Goal: Transaction & Acquisition: Download file/media

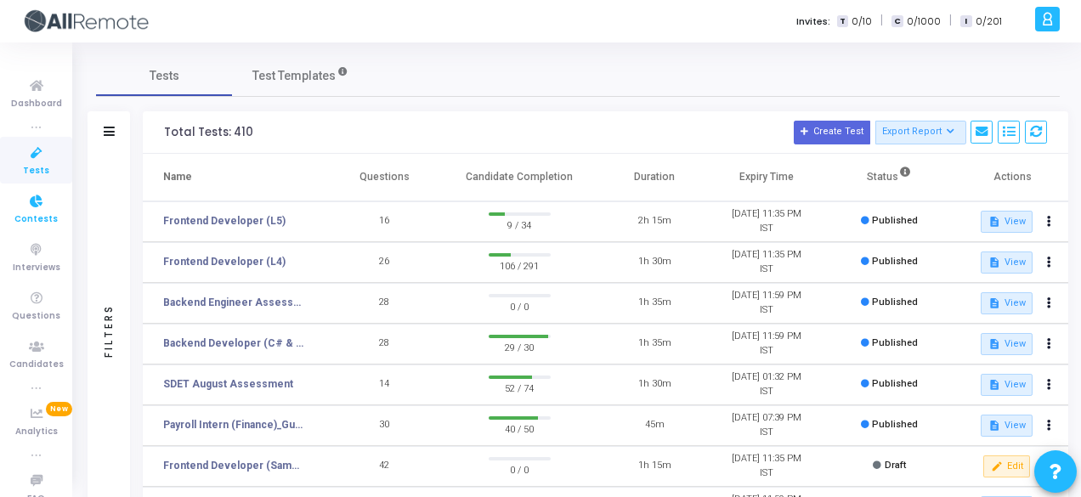
click at [30, 206] on icon at bounding box center [37, 201] width 36 height 21
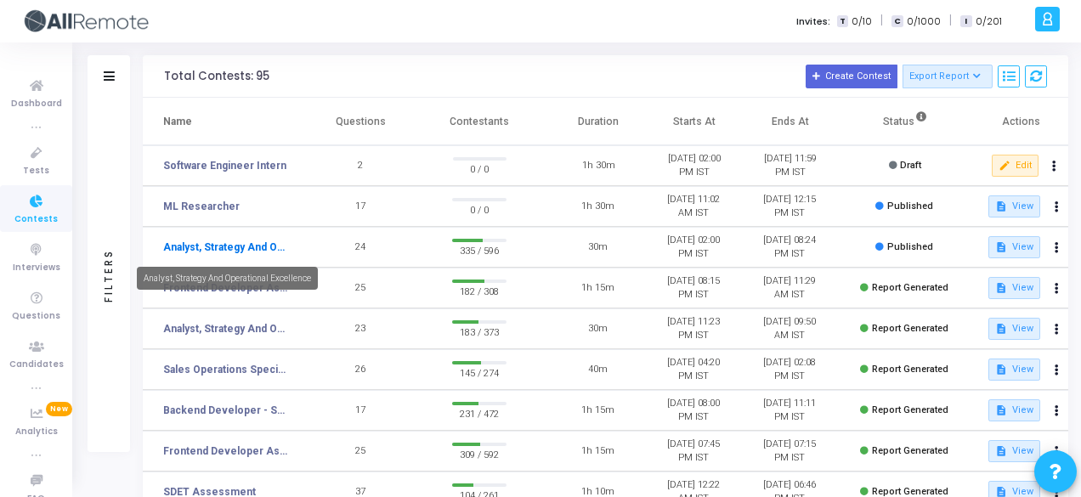
click at [188, 248] on link "Analyst, Strategy And Operational Excellence" at bounding box center [226, 247] width 126 height 15
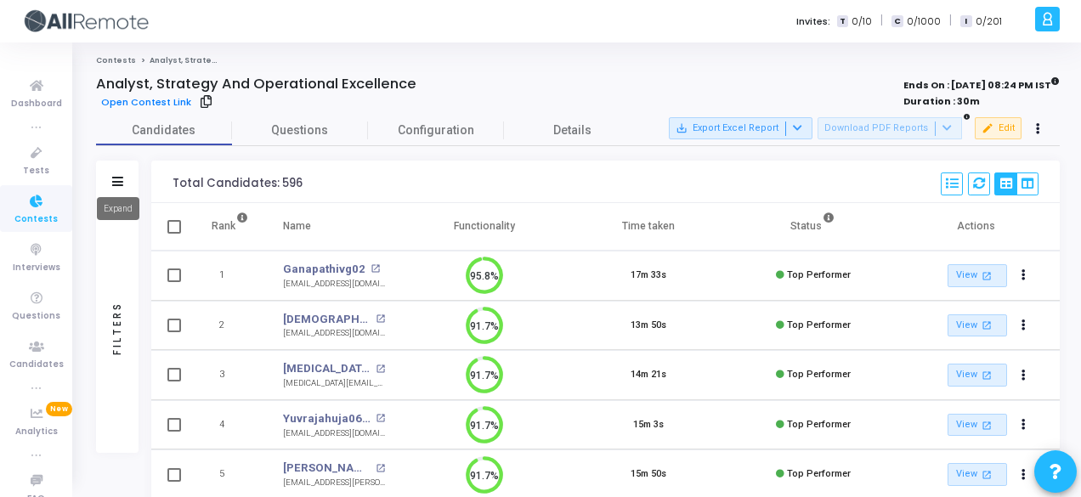
click at [117, 181] on icon at bounding box center [117, 181] width 11 height 9
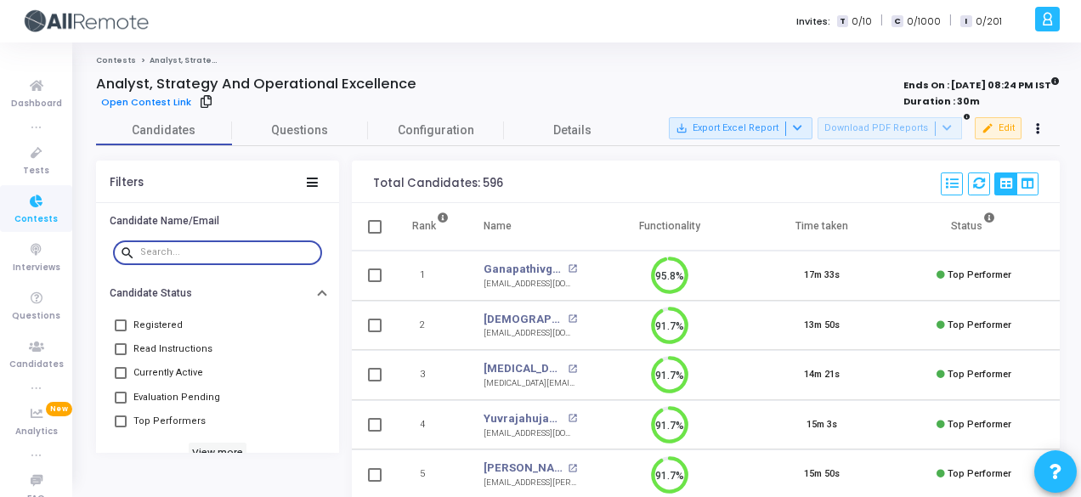
click at [224, 251] on input "text" at bounding box center [227, 252] width 175 height 10
type input "[PERSON_NAME]"
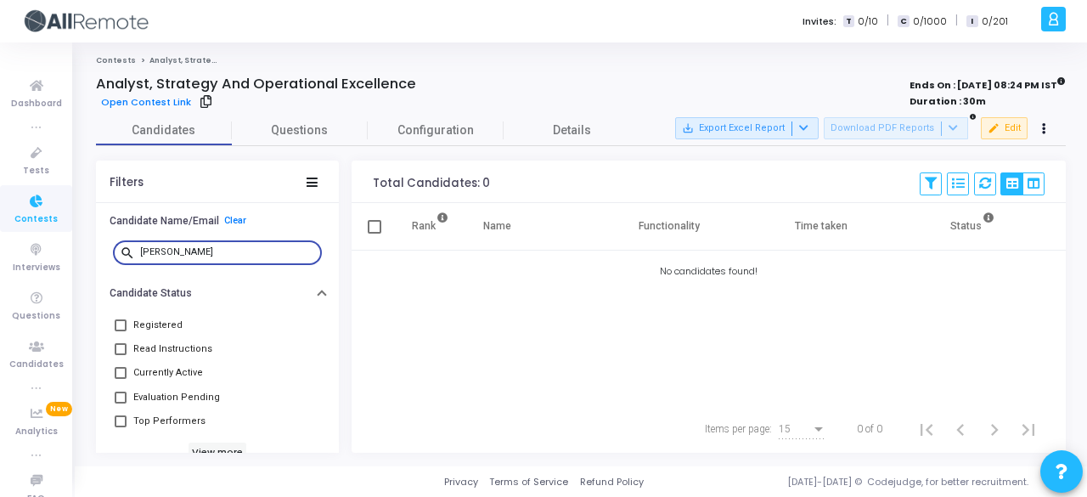
drag, startPoint x: 253, startPoint y: 252, endPoint x: 137, endPoint y: 252, distance: 116.4
click at [137, 252] on div "search [PERSON_NAME]" at bounding box center [217, 251] width 209 height 27
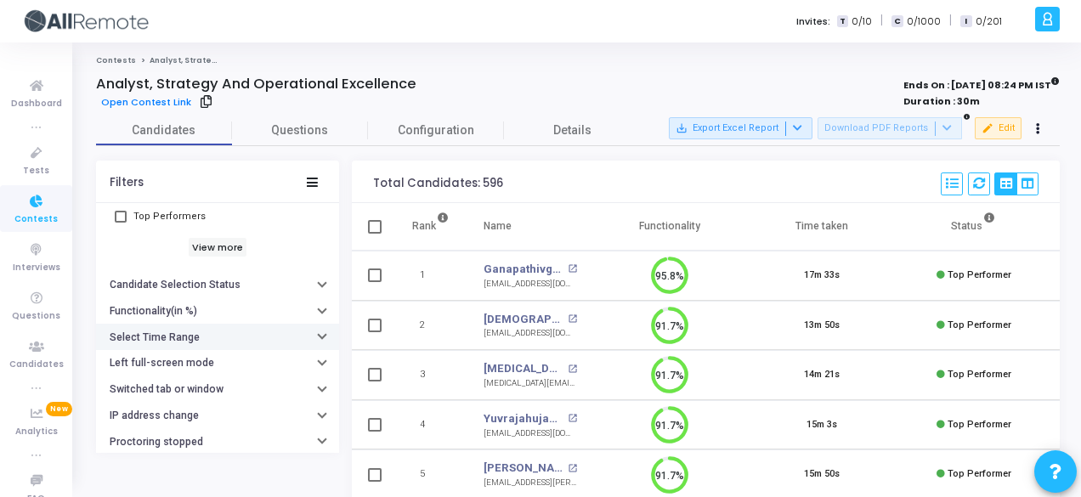
click at [240, 336] on button "Select Time Range" at bounding box center [217, 337] width 243 height 26
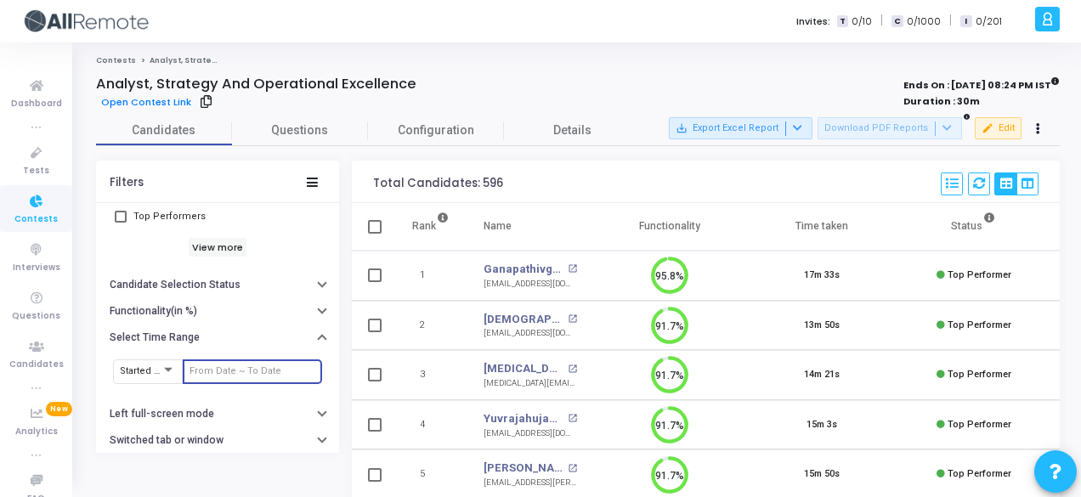
click at [246, 368] on input "text" at bounding box center [252, 371] width 126 height 10
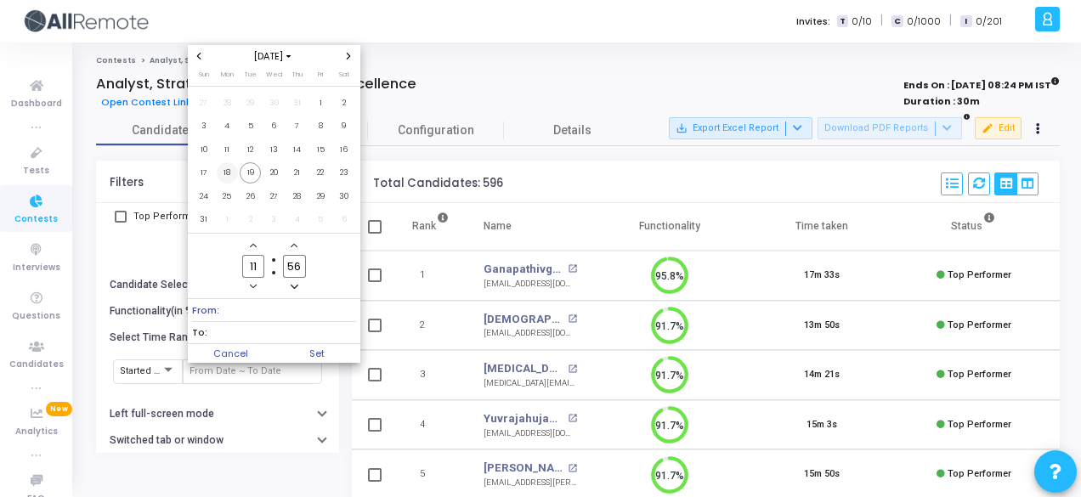
click at [231, 174] on span "18" at bounding box center [227, 172] width 21 height 21
click at [251, 174] on span "19" at bounding box center [250, 172] width 21 height 21
click at [330, 349] on span "Set" at bounding box center [317, 353] width 87 height 19
type input "[DATE] 11:56 AM - [DATE] 11:56 AM"
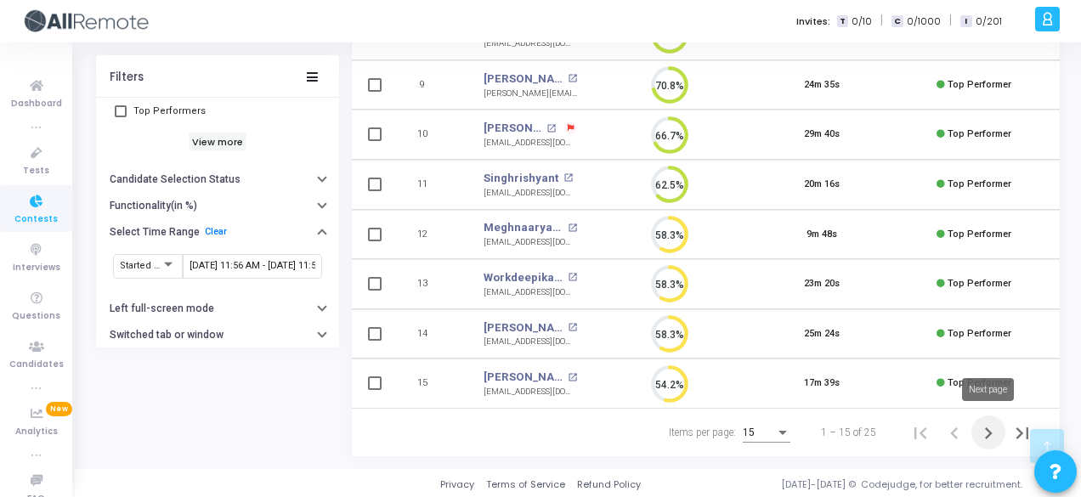
click at [985, 432] on icon "Next page" at bounding box center [988, 433] width 24 height 24
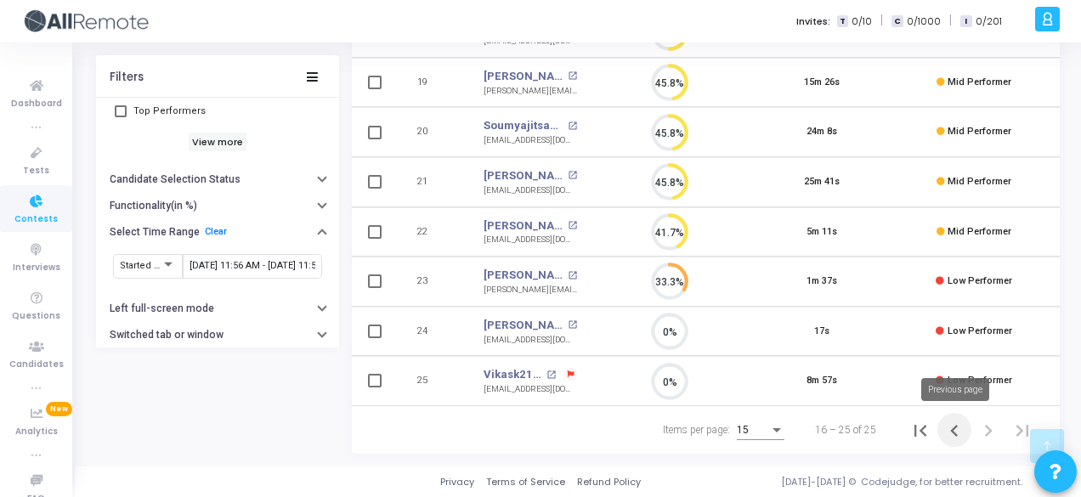
click at [943, 432] on icon "Previous page" at bounding box center [954, 431] width 24 height 24
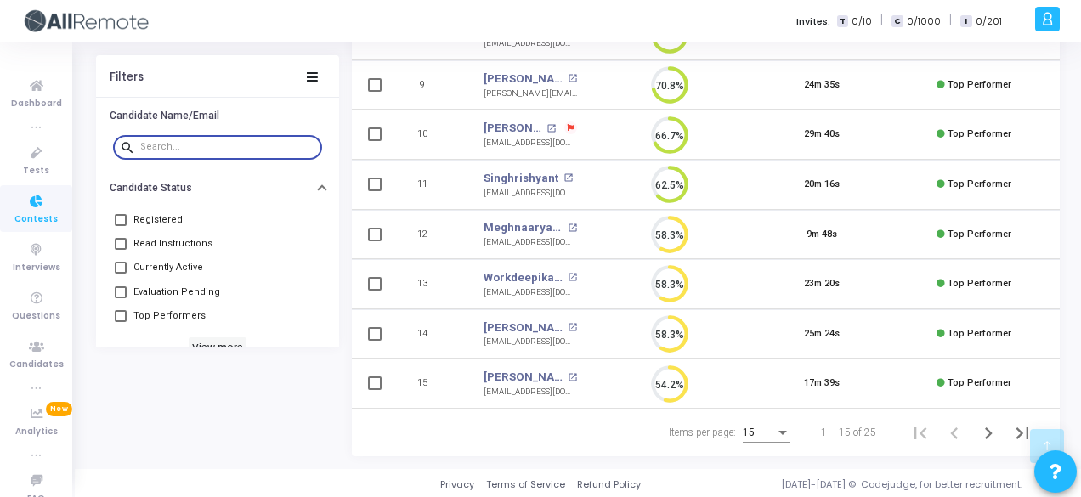
click at [212, 142] on input "text" at bounding box center [227, 147] width 175 height 10
type input "[PERSON_NAME]"
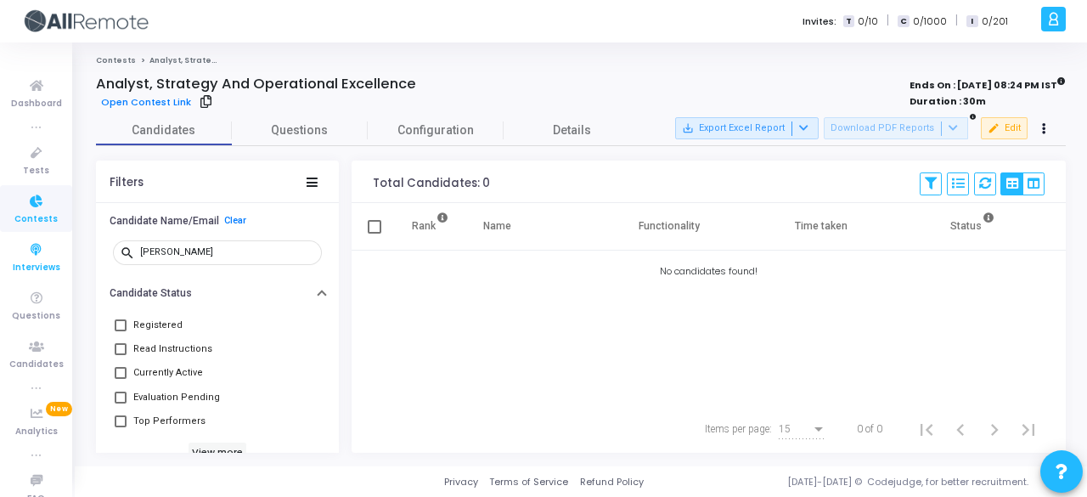
click at [22, 256] on icon at bounding box center [37, 250] width 36 height 21
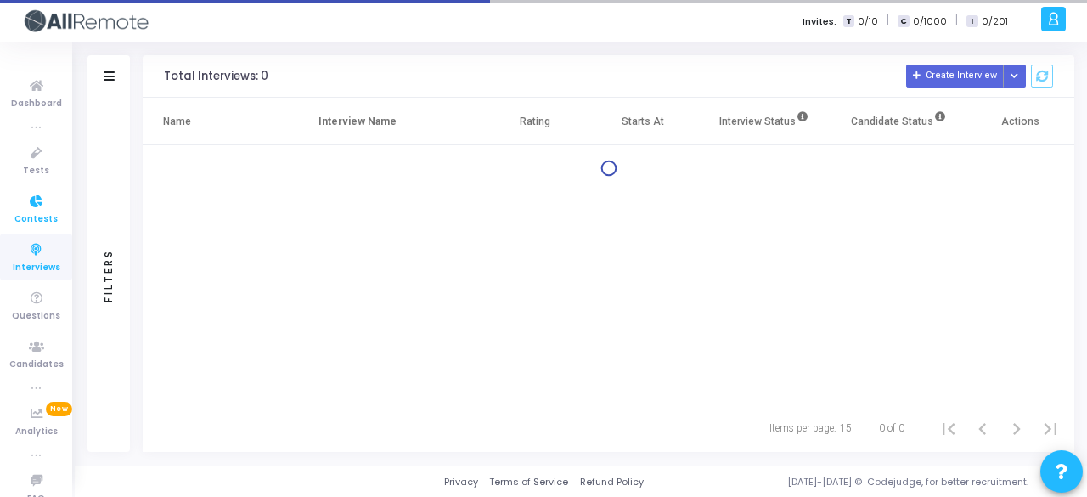
click at [22, 200] on icon at bounding box center [37, 201] width 36 height 21
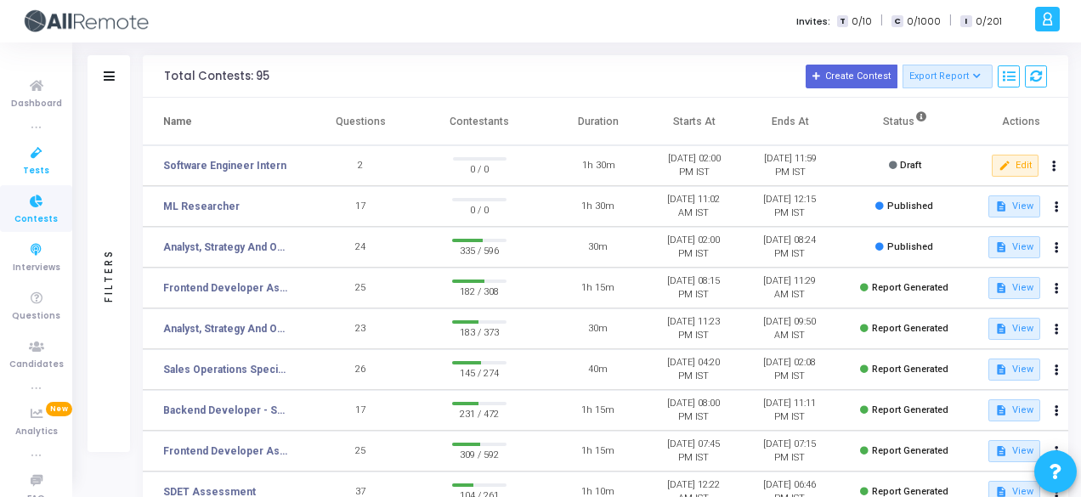
click at [20, 161] on icon at bounding box center [37, 153] width 36 height 21
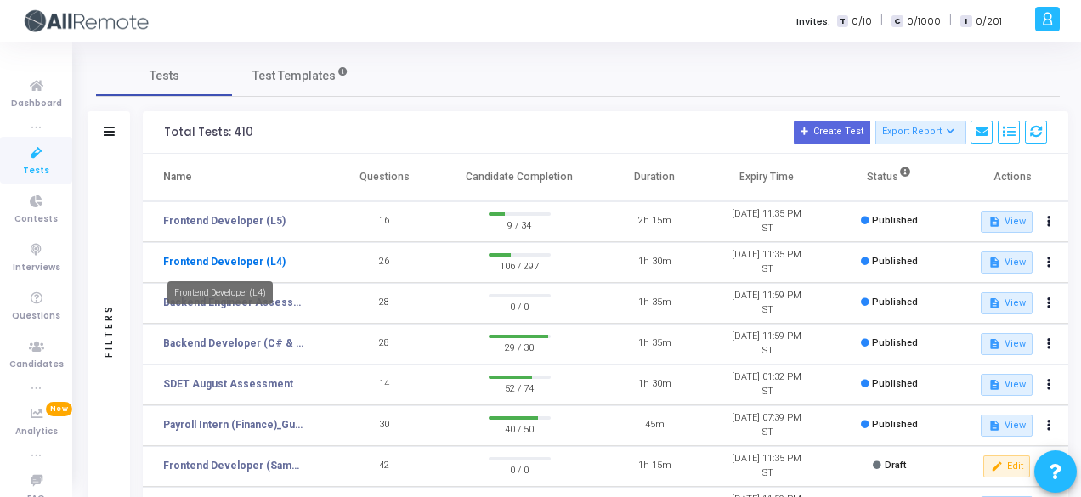
click at [263, 259] on link "Frontend Developer (L4)" at bounding box center [224, 261] width 122 height 15
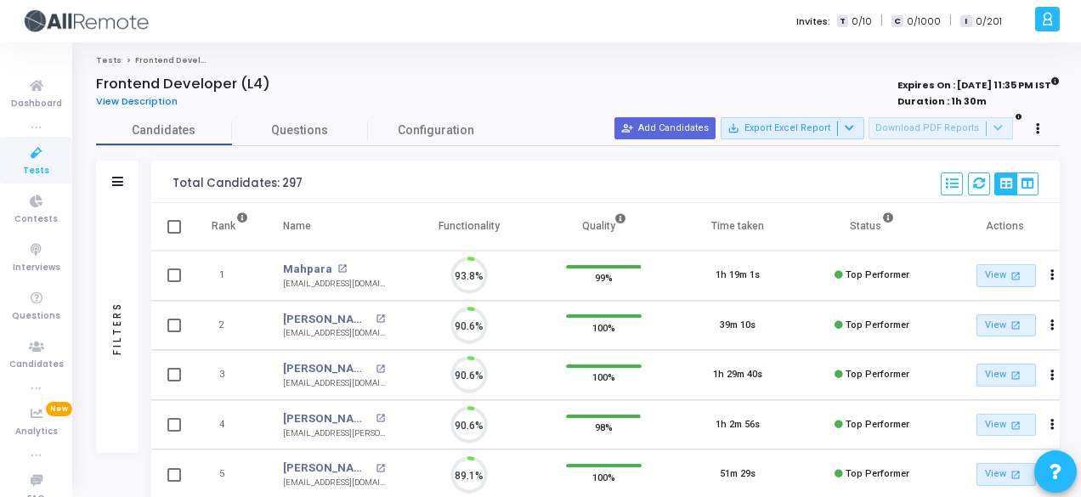
scroll to position [36, 42]
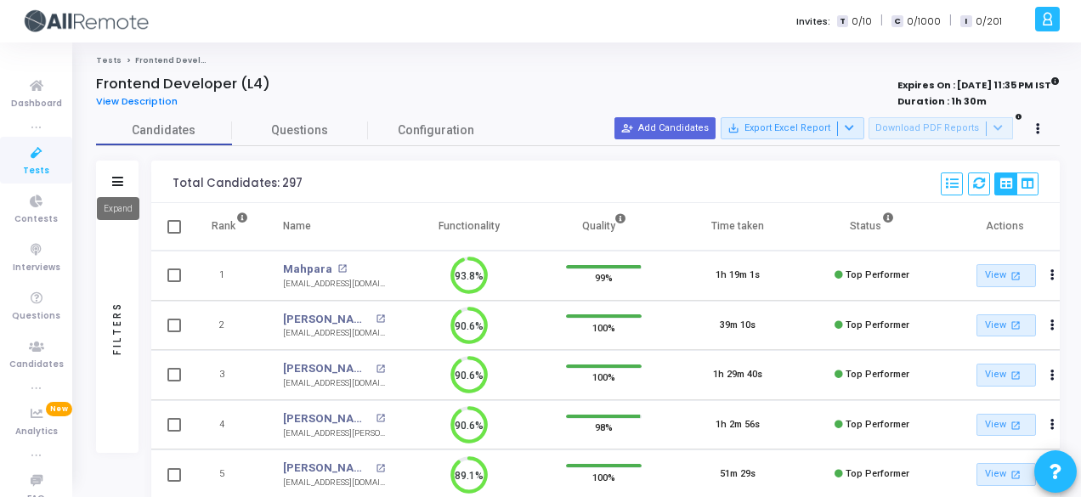
click at [114, 181] on icon at bounding box center [117, 181] width 11 height 9
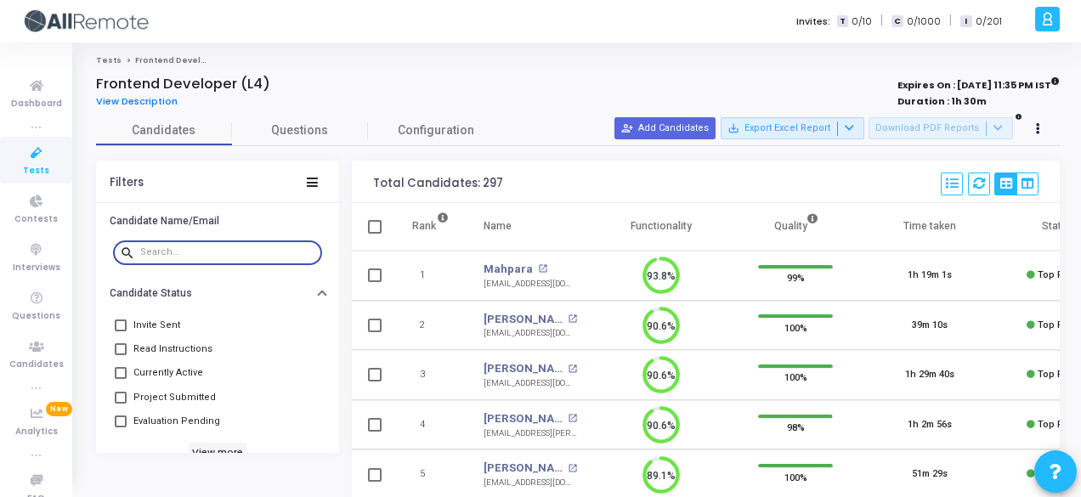
click at [209, 250] on input "text" at bounding box center [227, 252] width 175 height 10
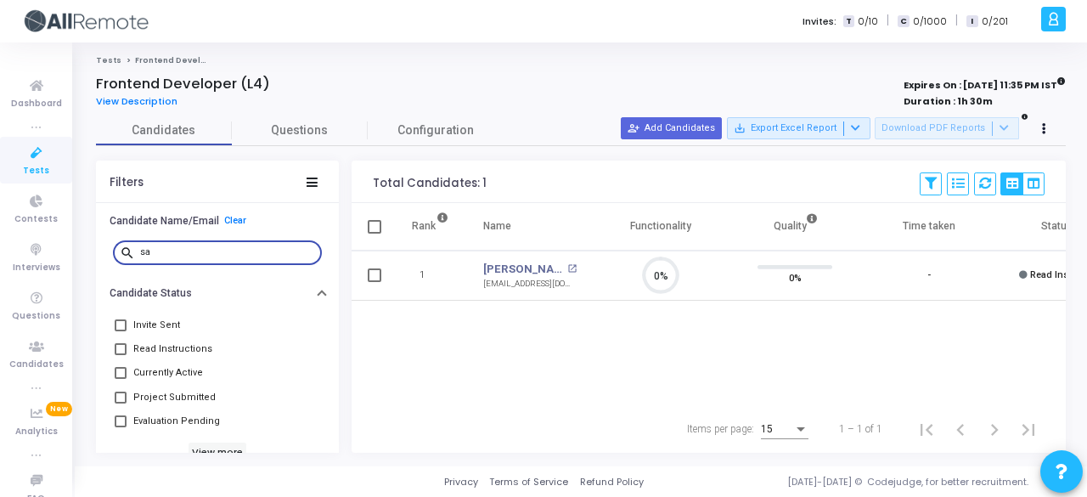
type input "s"
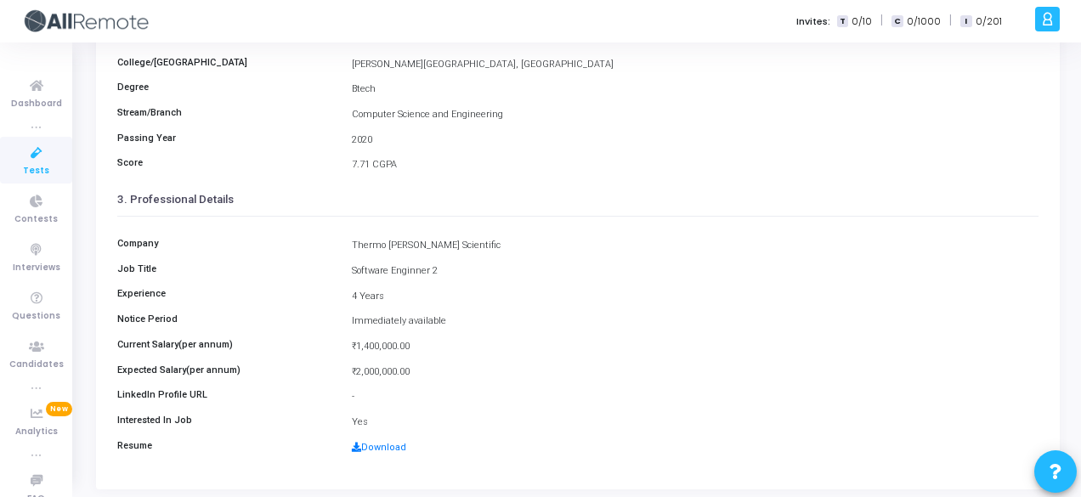
scroll to position [391, 0]
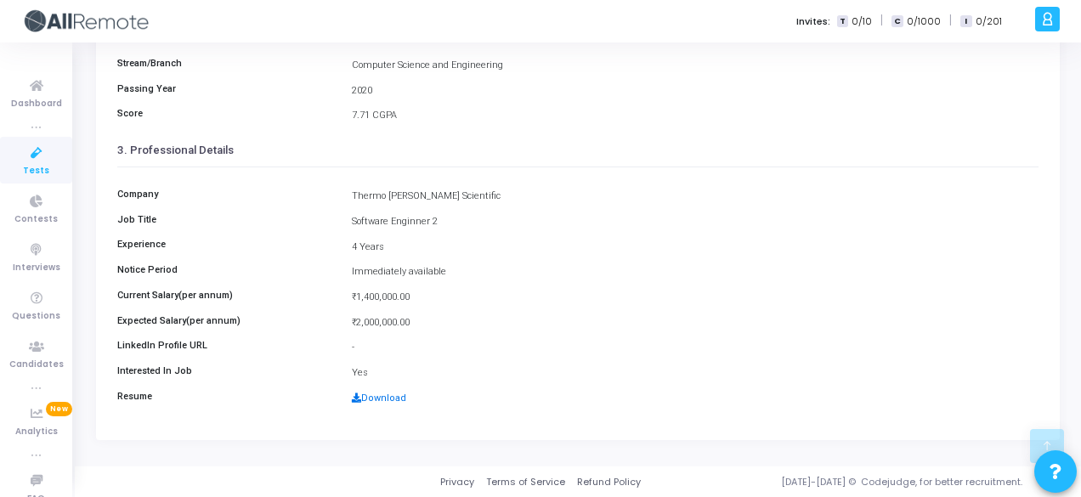
click at [379, 395] on link "Download" at bounding box center [379, 397] width 54 height 11
